Goal: Information Seeking & Learning: Find specific fact

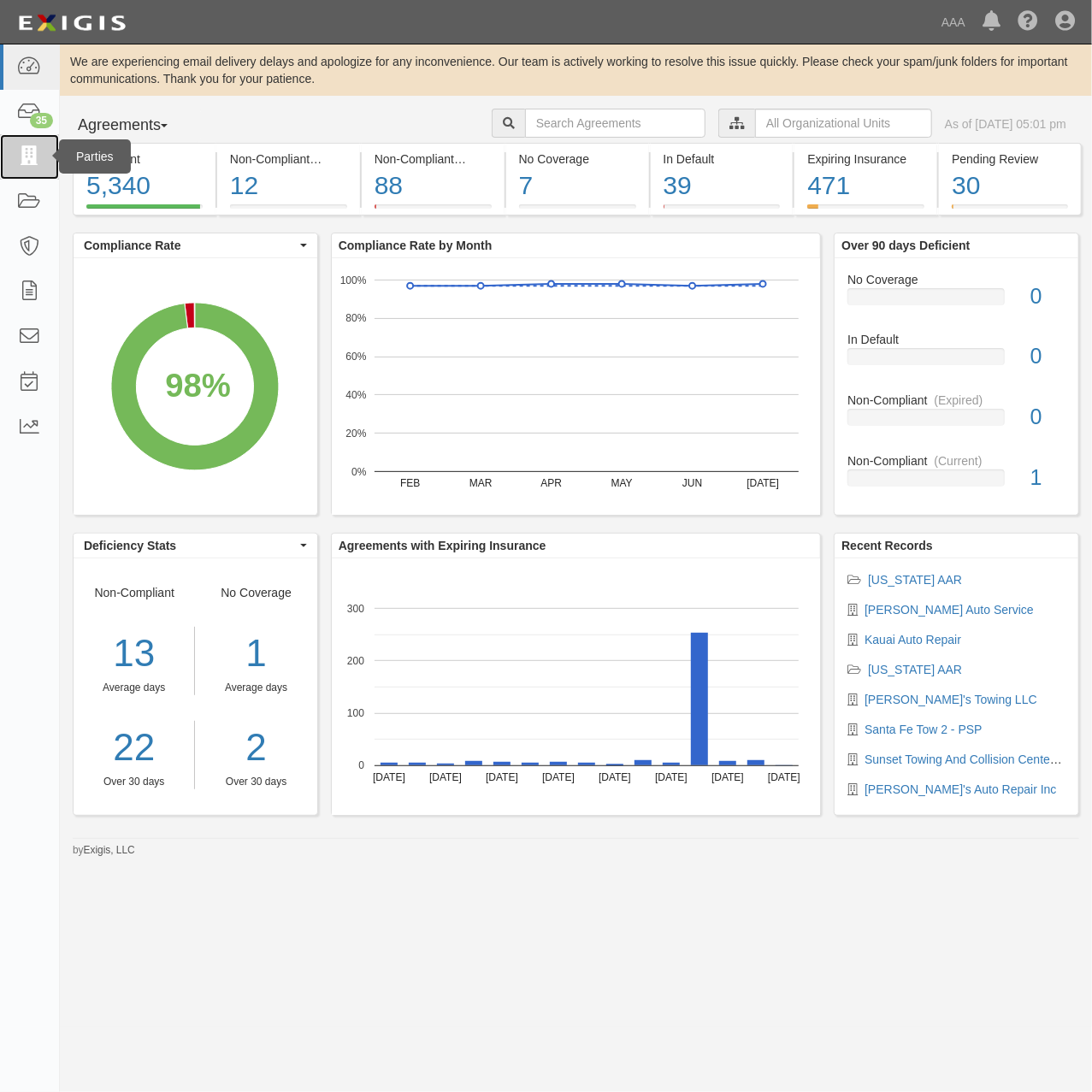
click at [22, 159] on icon at bounding box center [29, 157] width 24 height 20
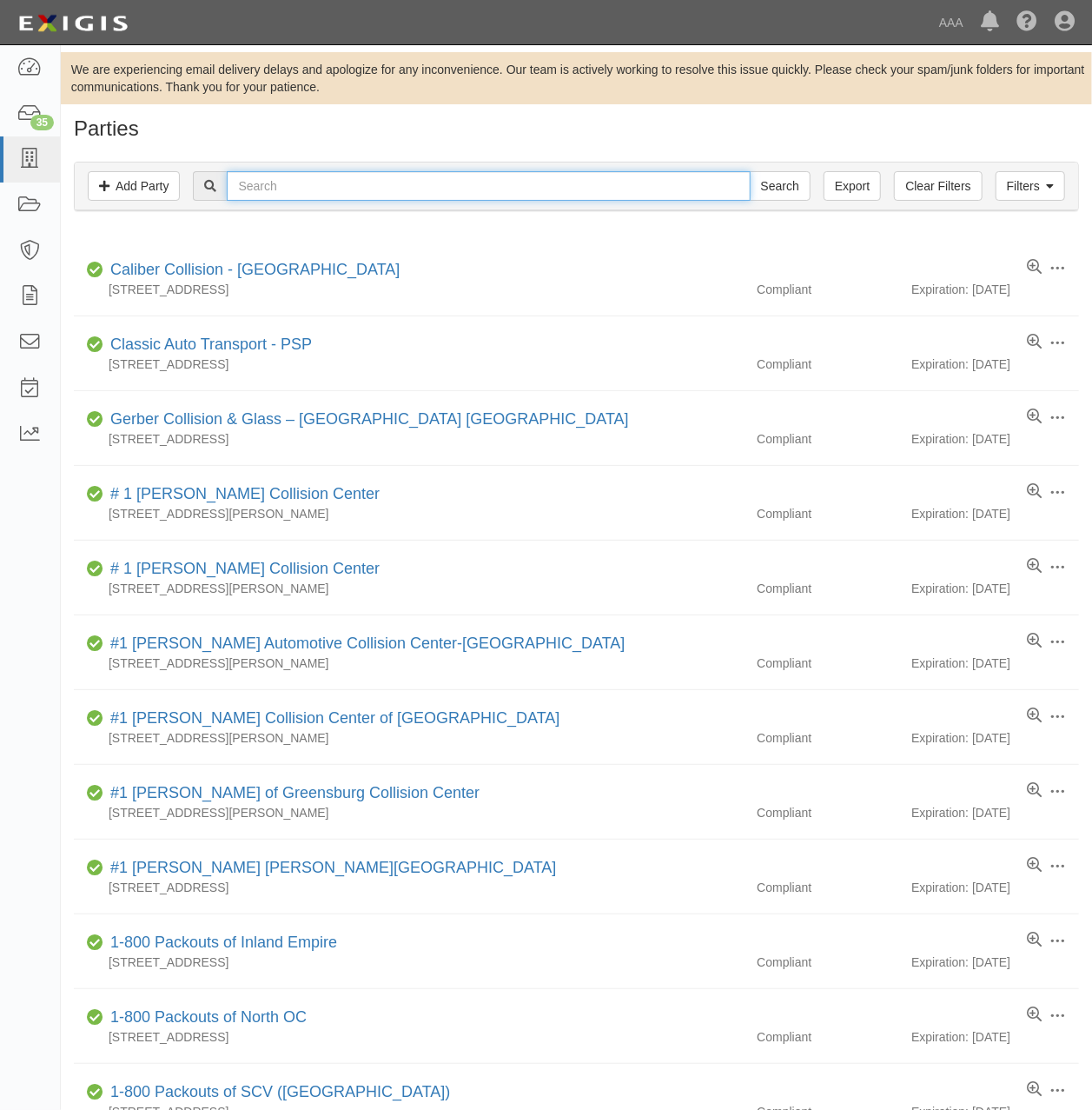
click at [477, 193] on input "text" at bounding box center [488, 186] width 523 height 30
paste input "[PERSON_NAME] Quality Auto Repair"
type input "[PERSON_NAME] Quality Auto Repair"
click at [750, 172] on input "Search" at bounding box center [780, 186] width 61 height 30
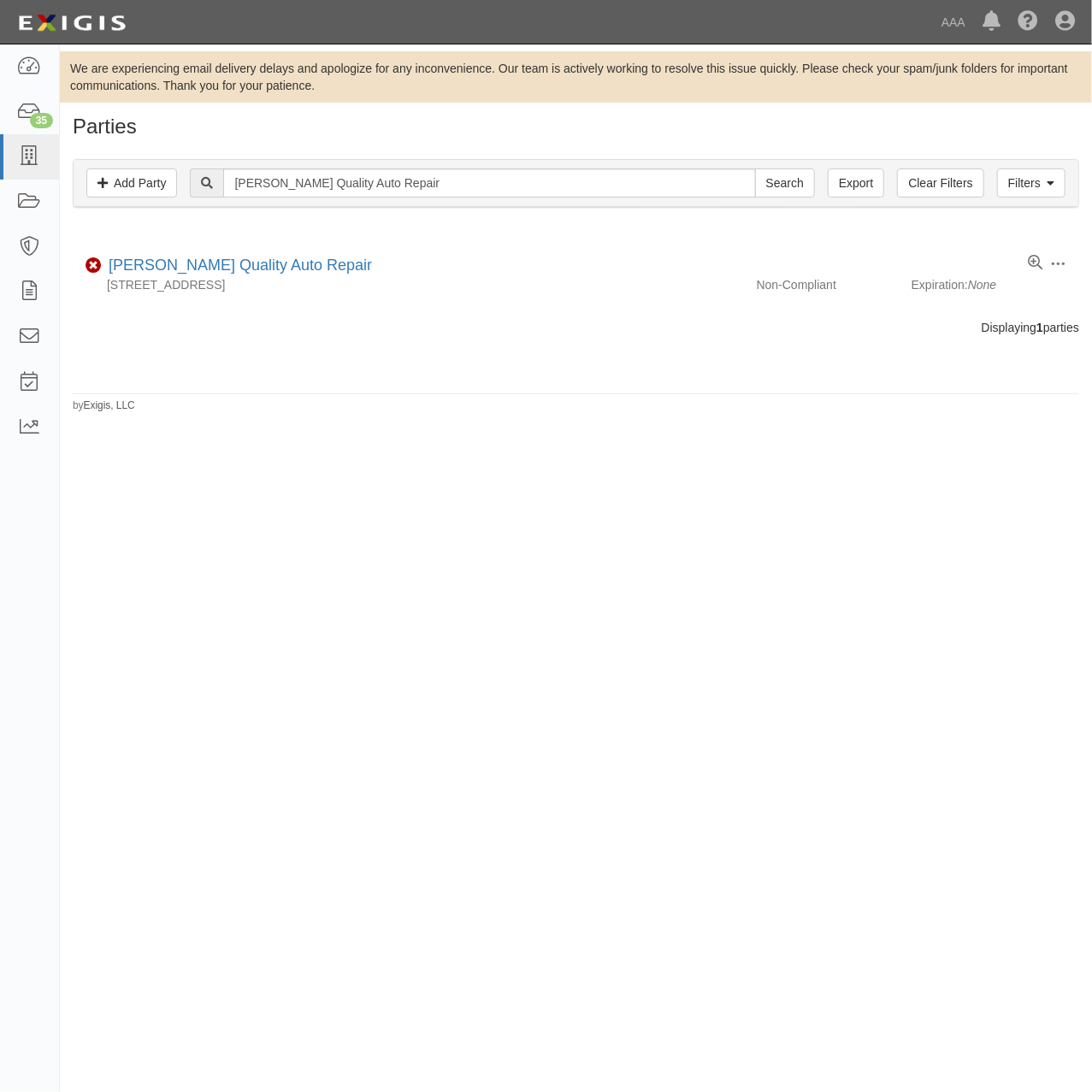
click at [981, 479] on div "We are experiencing email delivery delays and apologize for any inconvenience. …" at bounding box center [546, 542] width 1092 height 982
